Goal: Task Accomplishment & Management: Complete application form

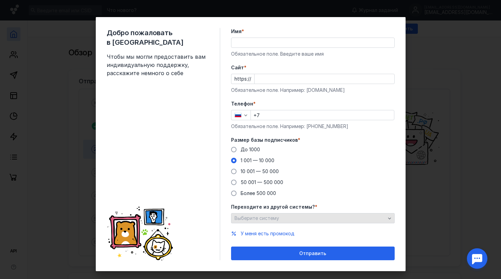
click at [291, 220] on div "Выберите систему" at bounding box center [310, 218] width 155 height 6
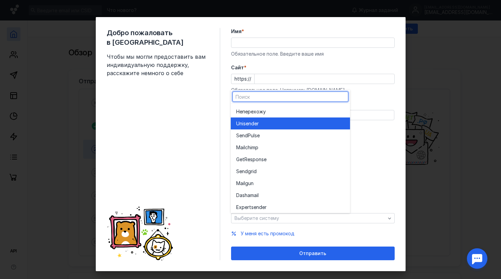
click at [262, 119] on div "Unisende r" at bounding box center [290, 123] width 108 height 12
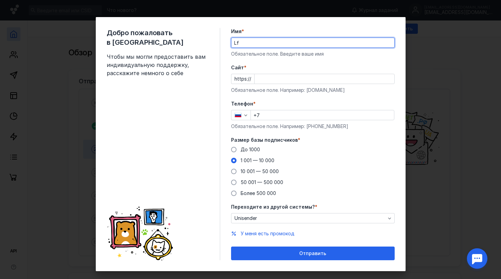
type input "L"
type input "[GEOGRAPHIC_DATA]"
type input "[PERSON_NAME]"
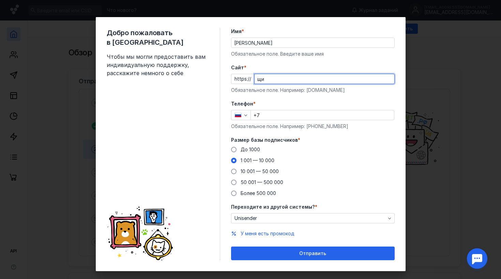
type input "щ"
type input "[DOMAIN_NAME]"
click at [277, 116] on input "+7" at bounding box center [322, 115] width 143 height 10
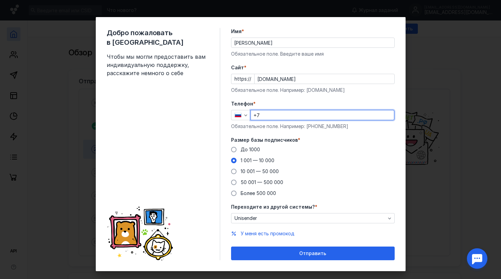
paste input "[PHONE_NUMBER]"
click at [265, 115] on input "[PHONE_NUMBER]" at bounding box center [322, 115] width 143 height 10
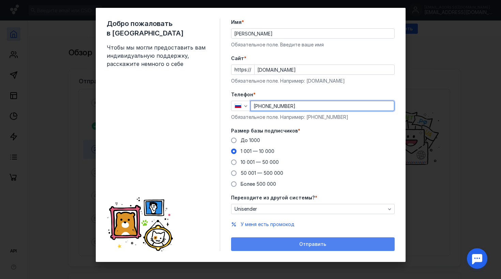
scroll to position [9, 0]
type input "[PHONE_NUMBER]"
click at [302, 244] on span "Отправить" at bounding box center [312, 244] width 27 height 6
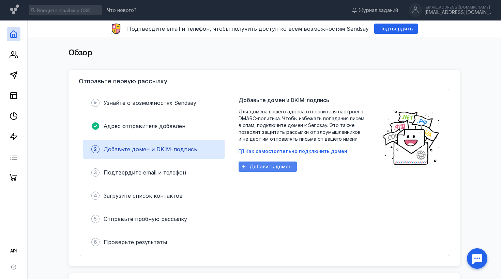
click at [259, 170] on div "Добавить домен" at bounding box center [268, 166] width 58 height 10
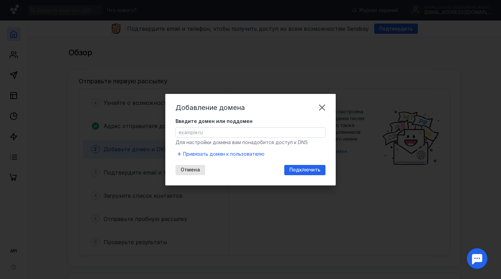
click at [232, 135] on input "Введите домен или поддомен" at bounding box center [250, 133] width 149 height 10
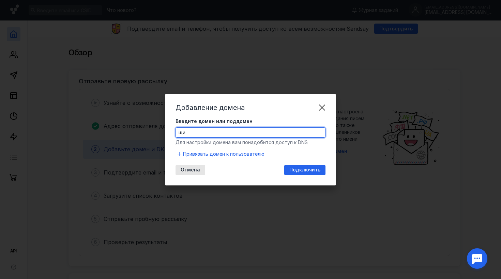
type input "щ"
type input "[DOMAIN_NAME]"
click at [293, 171] on span "Подключить" at bounding box center [305, 170] width 31 height 6
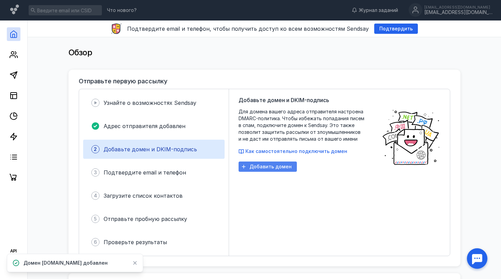
click at [254, 170] on div "Добавить домен" at bounding box center [268, 166] width 58 height 10
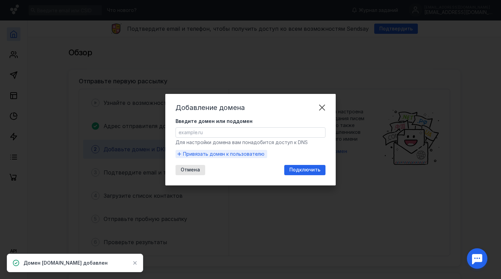
click at [216, 152] on span "Привязать домен к пользователю" at bounding box center [224, 153] width 82 height 7
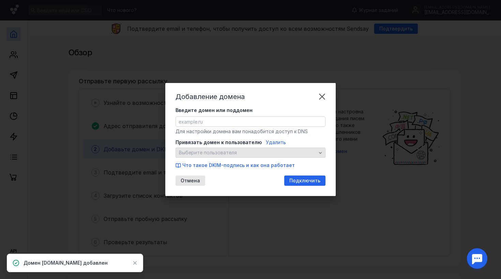
click at [216, 154] on span "Выберите пользователя" at bounding box center [208, 153] width 58 height 6
click at [216, 153] on span "Выберите пользователя" at bounding box center [208, 153] width 58 height 6
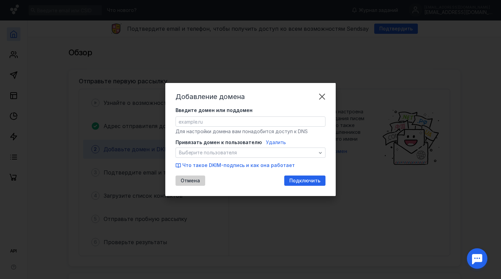
click at [194, 180] on div "Отмена" at bounding box center [191, 180] width 30 height 10
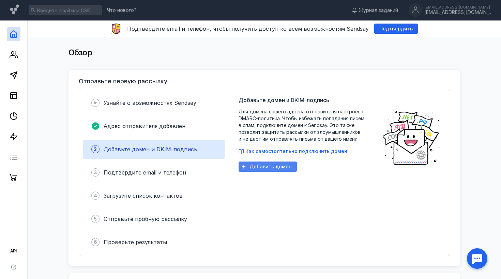
click at [250, 163] on div "Добавить домен" at bounding box center [268, 166] width 58 height 10
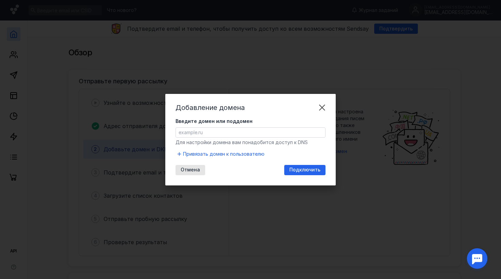
click at [238, 134] on input "Введите домен или поддомен" at bounding box center [250, 133] width 149 height 10
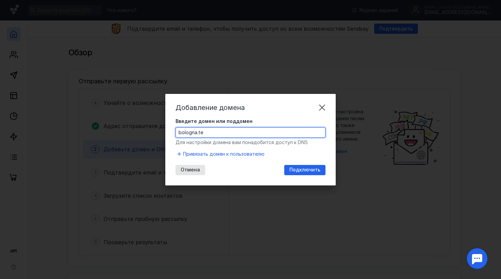
click at [181, 135] on input "bologna.te" at bounding box center [250, 133] width 149 height 10
type input "[DOMAIN_NAME]"
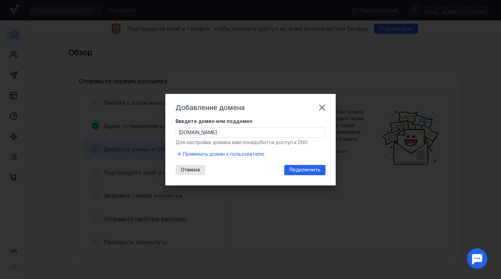
click at [195, 142] on span "Для настройки домена вам понадобится доступ к DNS" at bounding box center [242, 142] width 132 height 6
click at [304, 169] on span "Подключить" at bounding box center [305, 170] width 31 height 6
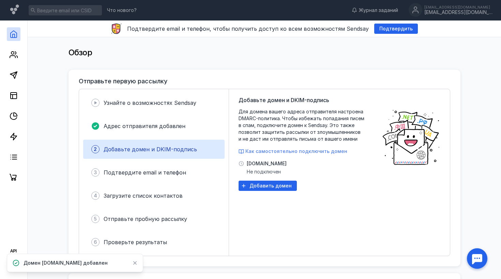
click at [261, 149] on span "Как самостоятельно подключить домен" at bounding box center [297, 151] width 102 height 6
click at [8, 77] on link at bounding box center [14, 75] width 14 height 14
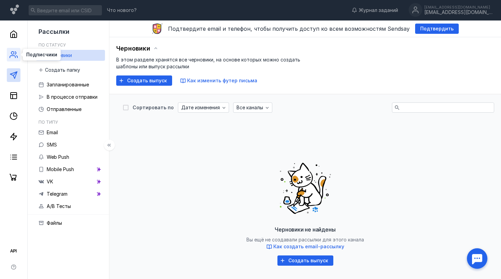
click at [12, 58] on icon at bounding box center [14, 54] width 8 height 8
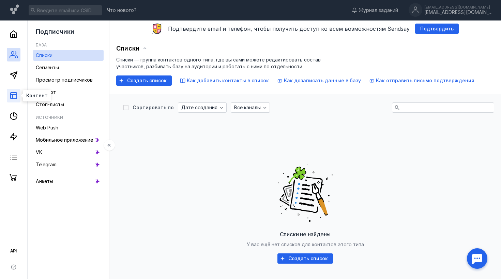
click at [17, 92] on link at bounding box center [14, 96] width 14 height 14
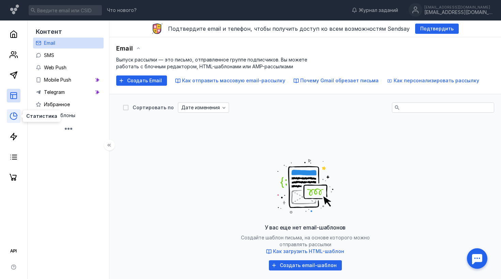
click at [16, 119] on icon at bounding box center [14, 116] width 8 height 8
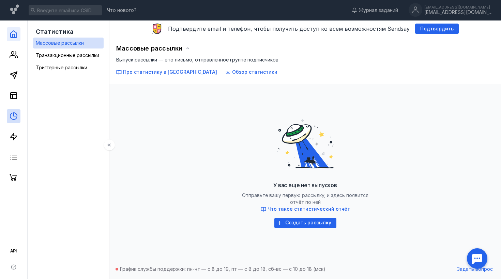
click at [10, 40] on link at bounding box center [14, 34] width 14 height 14
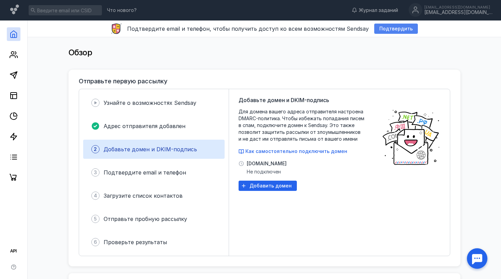
click at [385, 31] on div "Подтвердить" at bounding box center [397, 29] width 44 height 10
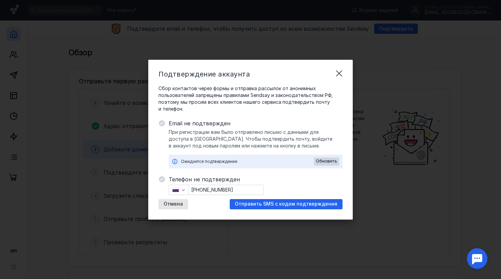
click at [222, 28] on div "Подтверждение аккаунта Сбор контактов через формы и отправка рассылок от аноним…" at bounding box center [250, 139] width 501 height 279
